Goal: Transaction & Acquisition: Obtain resource

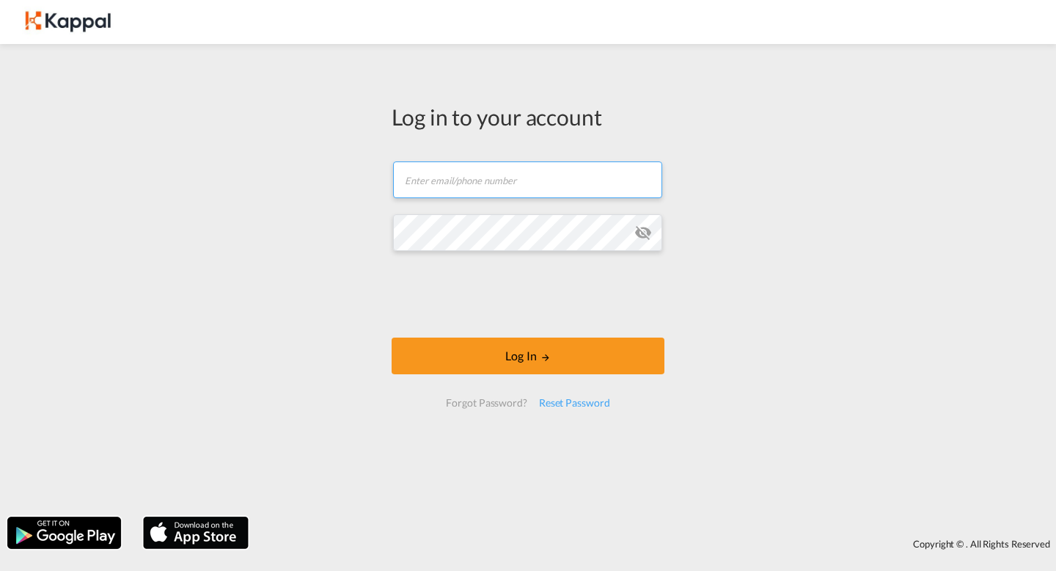
click at [486, 186] on input "text" at bounding box center [527, 179] width 269 height 37
type input "[PERSON_NAME][EMAIL_ADDRESS][DOMAIN_NAME]"
click at [646, 233] on md-icon "icon-eye-off" at bounding box center [644, 233] width 18 height 18
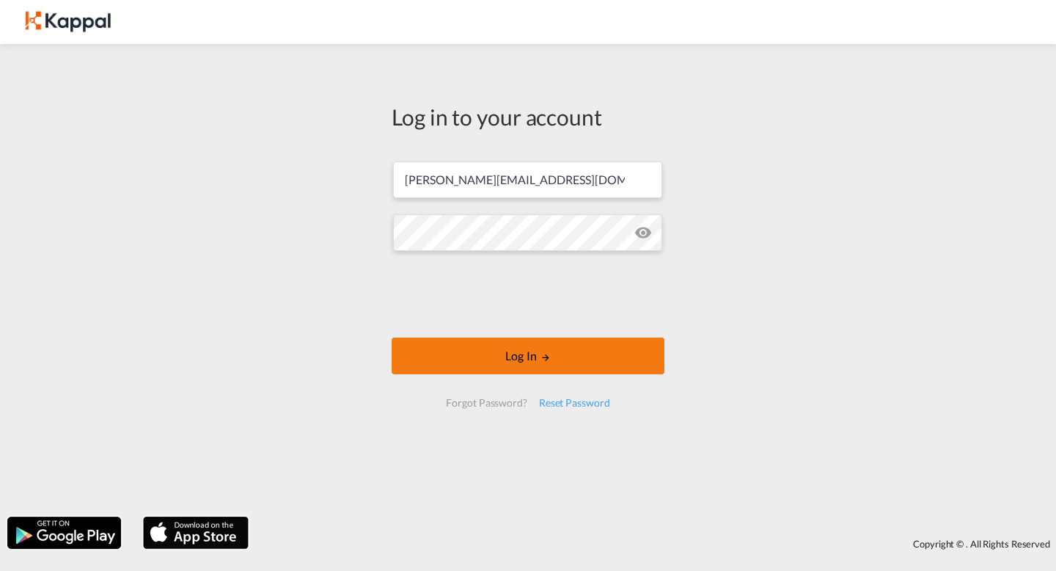
click at [507, 364] on button "Log In" at bounding box center [528, 355] width 273 height 37
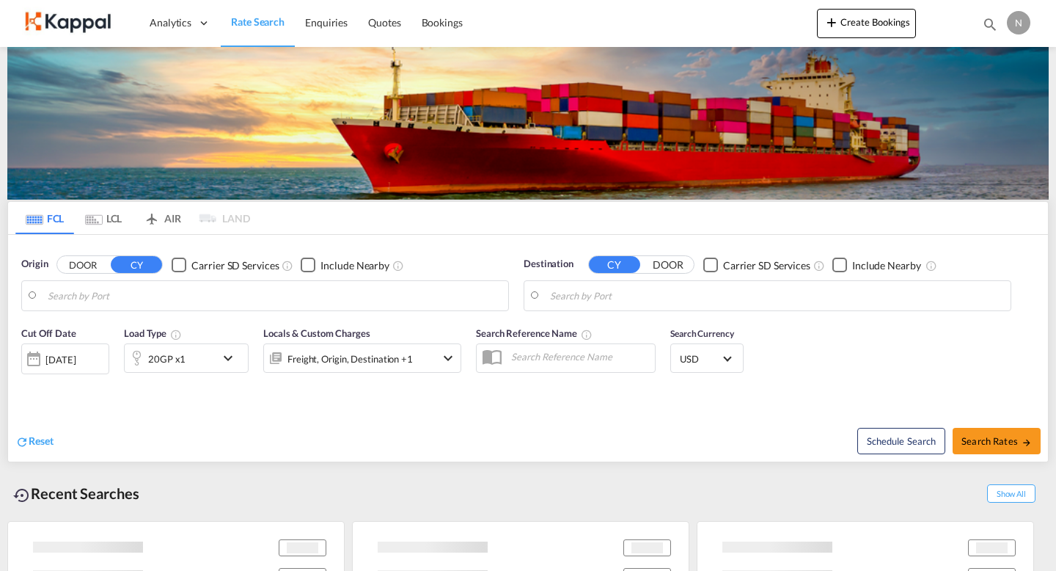
type input "Mundra, INMUN"
type input "Itajai, BRITJ"
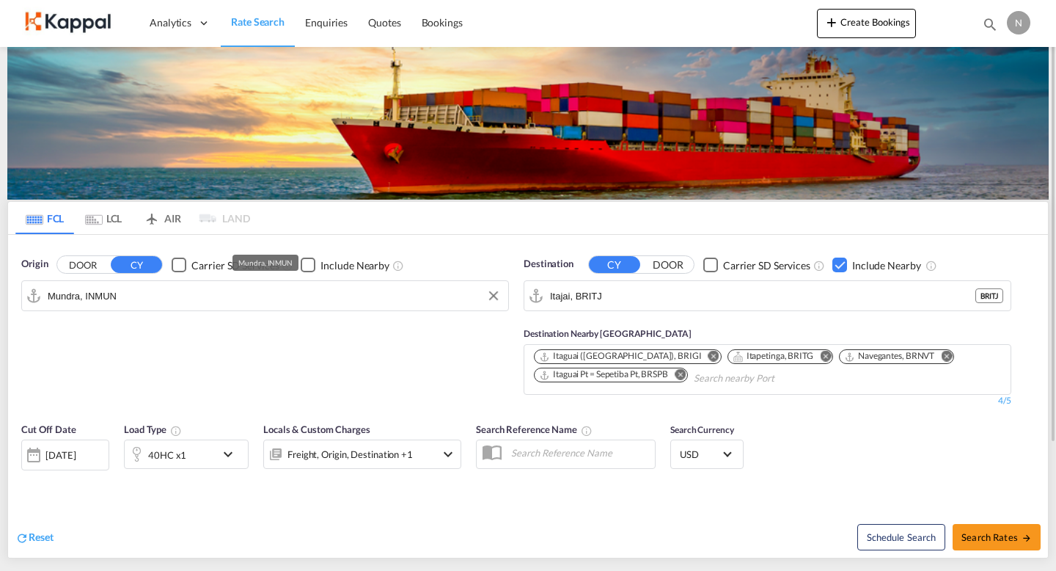
click at [338, 295] on input "Mundra, INMUN" at bounding box center [274, 296] width 453 height 22
click at [498, 296] on button "Clear Input" at bounding box center [494, 296] width 22 height 22
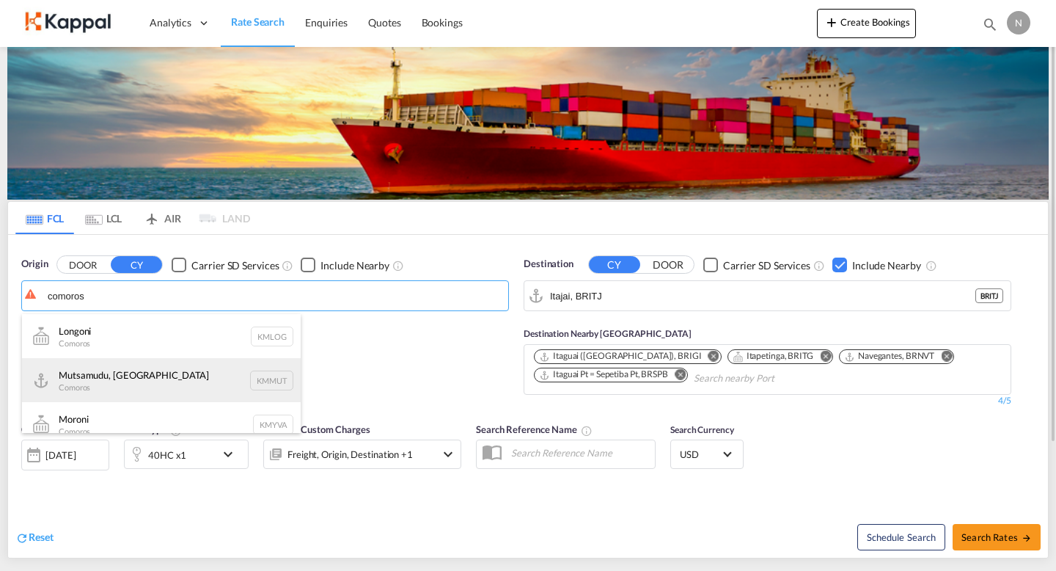
click at [164, 378] on div "Mutsamudu, Anjouan Comoros KMMUT" at bounding box center [161, 380] width 279 height 44
type input "Mutsamudu, Anjouan, KMMUT"
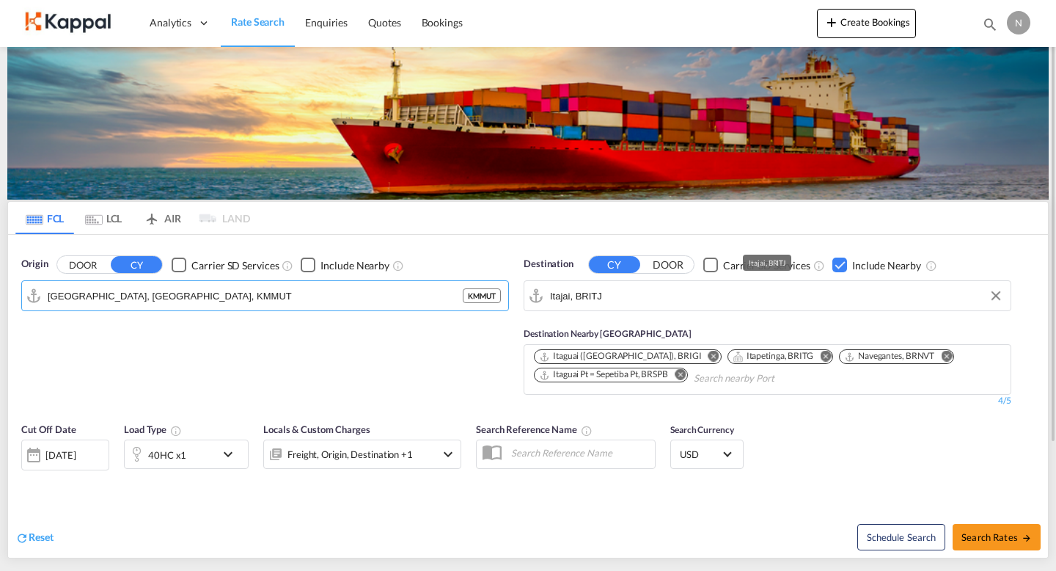
click at [653, 297] on input "Itajai, BRITJ" at bounding box center [776, 296] width 453 height 22
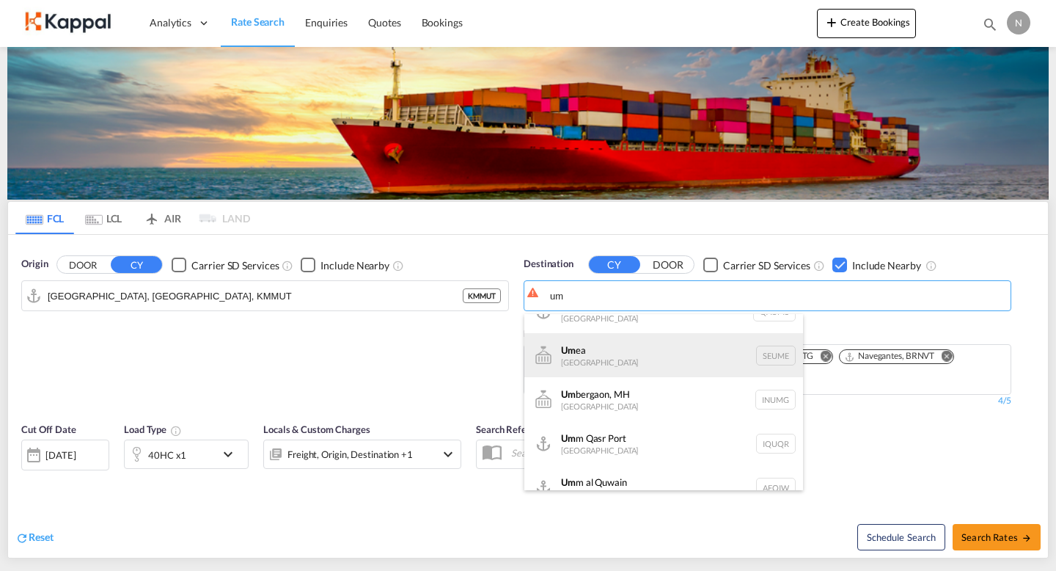
scroll to position [88, 0]
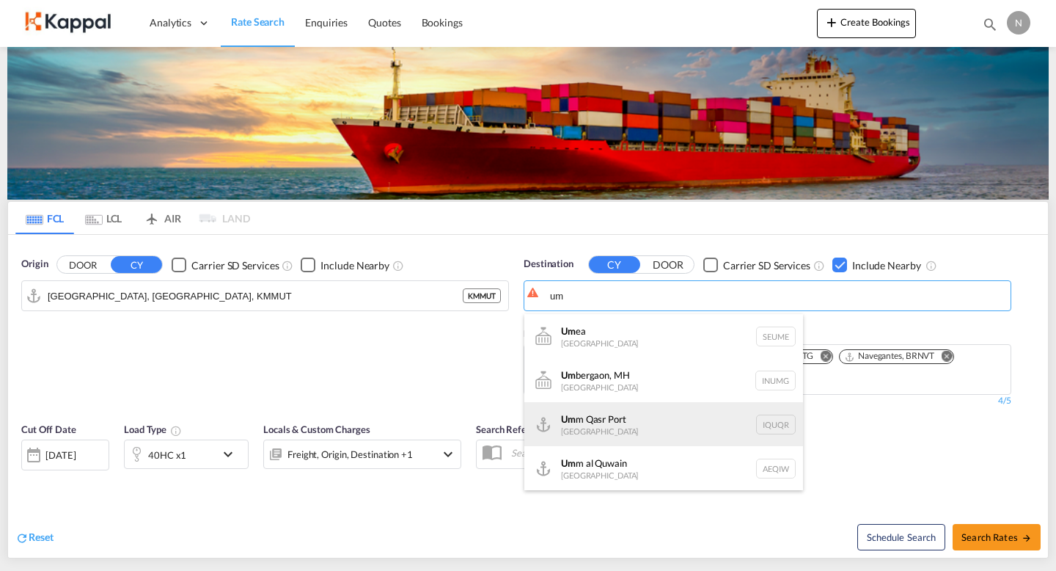
click at [655, 416] on div "Um m Qasr Port Iraq IQUQR" at bounding box center [664, 424] width 279 height 44
type input "Umm Qasr Port, IQUQR"
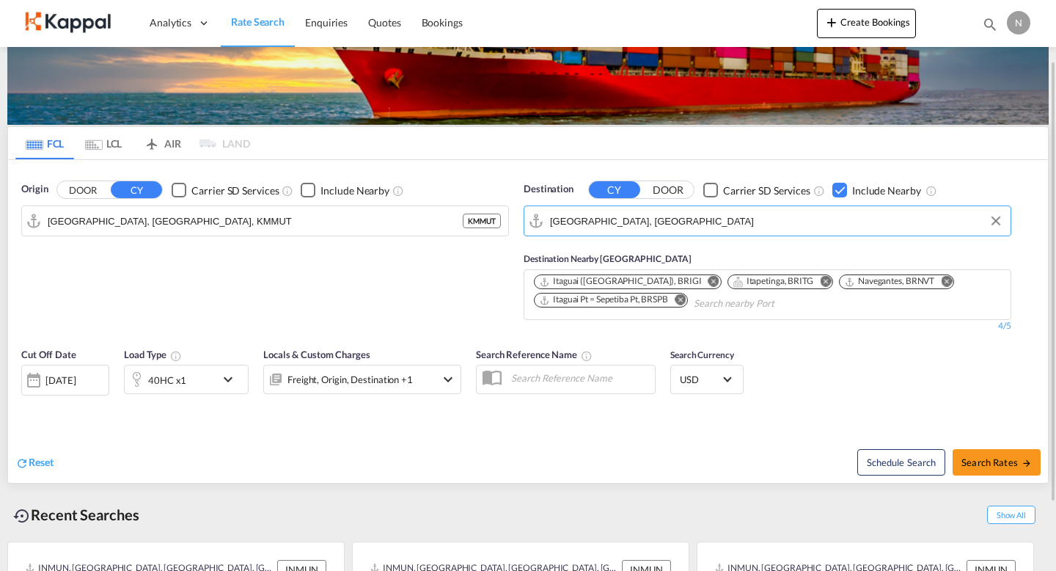
scroll to position [95, 0]
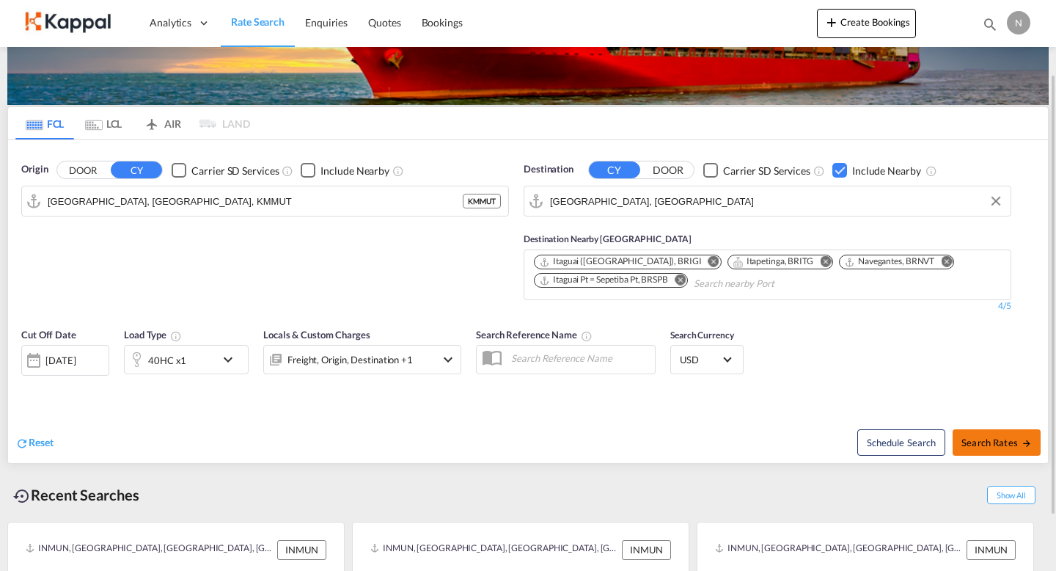
click at [980, 445] on span "Search Rates" at bounding box center [997, 443] width 70 height 12
type input "KMMUT to IQUQR / 19 Sep 2025"
